Goal: Task Accomplishment & Management: Manage account settings

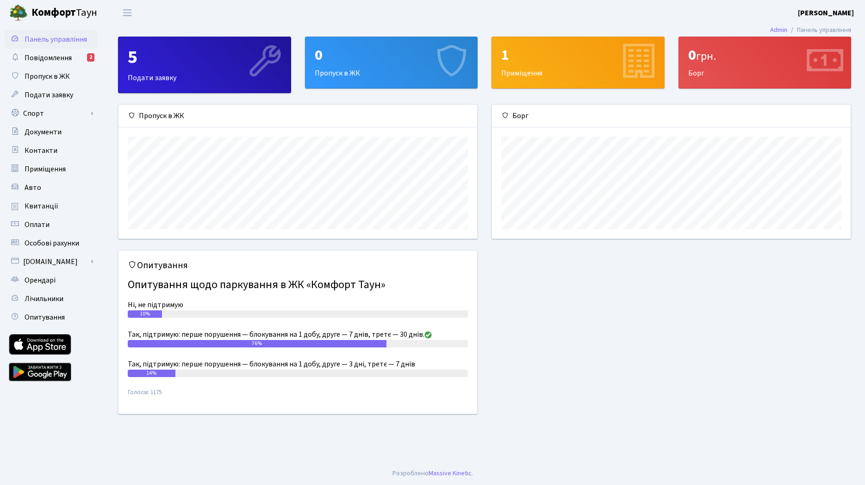
scroll to position [134, 359]
click at [52, 58] on span "Повідомлення" at bounding box center [48, 58] width 47 height 10
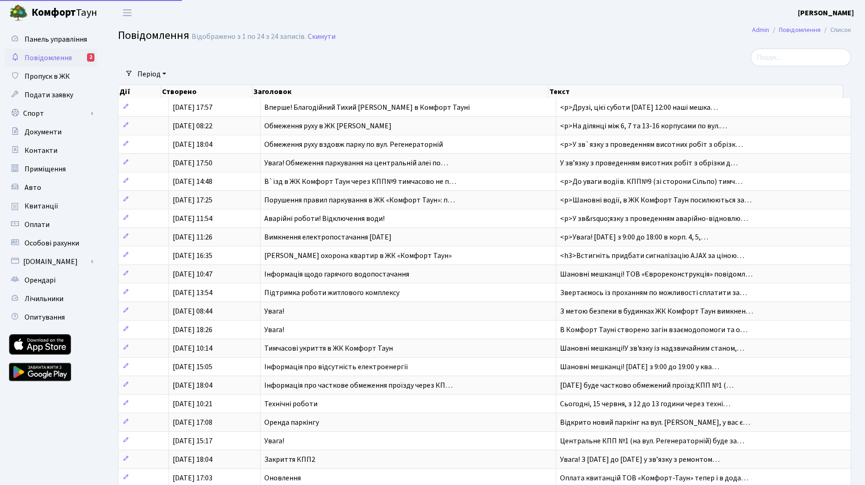
select select "25"
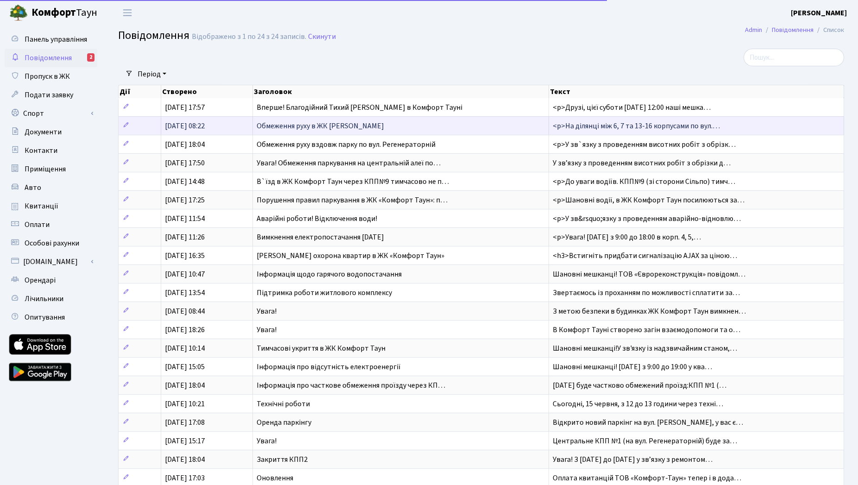
click at [224, 123] on td "[DATE] 08:22" at bounding box center [207, 125] width 92 height 19
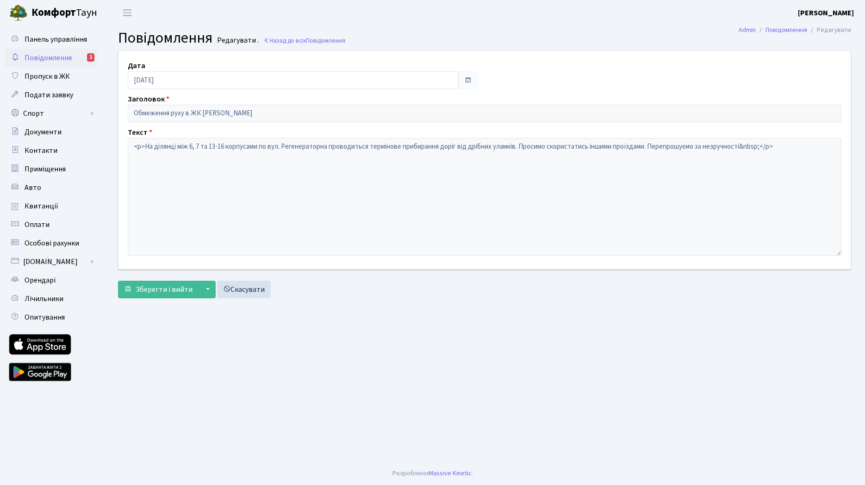
click at [59, 58] on span "Повідомлення" at bounding box center [48, 58] width 47 height 10
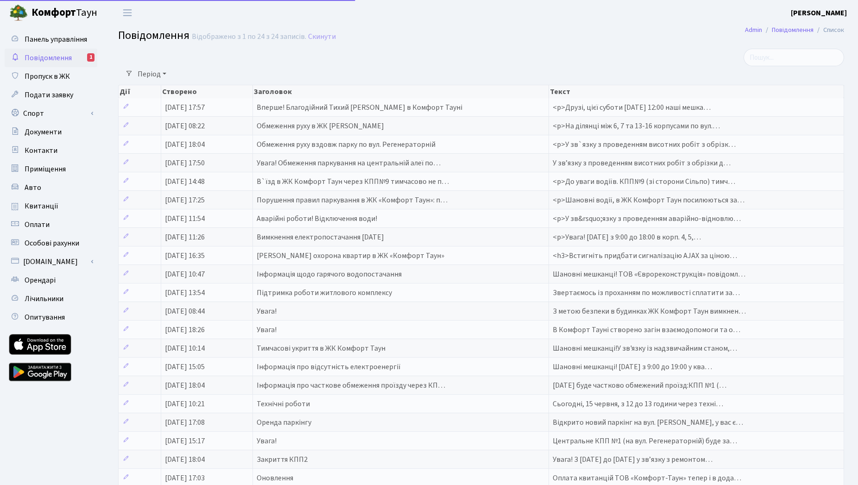
select select "25"
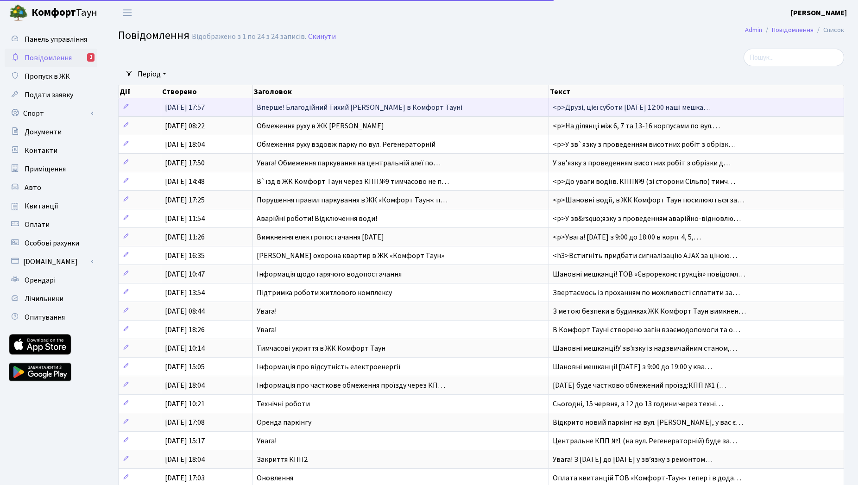
click at [199, 109] on span "[DATE] 17:57" at bounding box center [185, 107] width 40 height 10
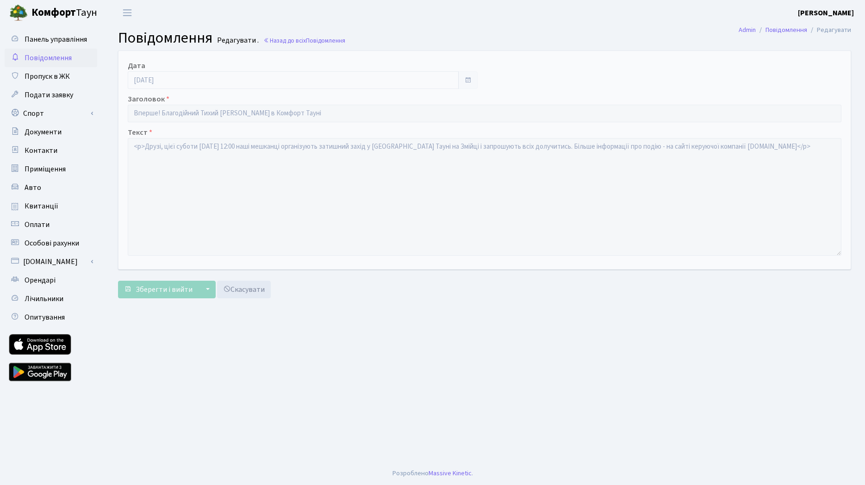
click at [59, 58] on span "Повідомлення" at bounding box center [48, 58] width 47 height 10
